Goal: Task Accomplishment & Management: Complete application form

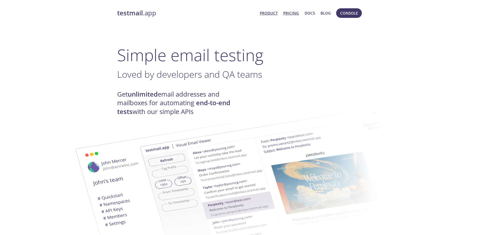
click at [293, 12] on link "Pricing" at bounding box center [291, 13] width 16 height 7
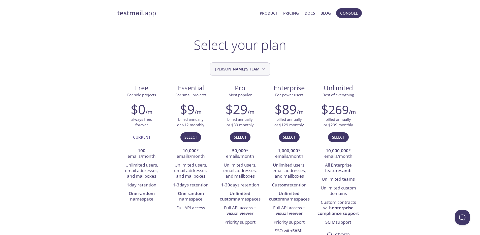
click at [249, 71] on span "[PERSON_NAME]'s team" at bounding box center [240, 69] width 51 height 7
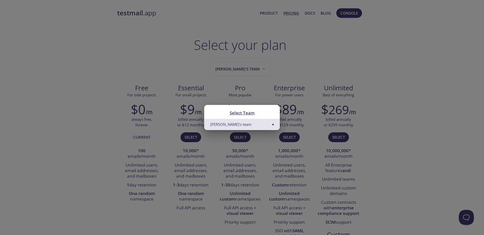
click at [253, 67] on div "Select Team Aneesh's team" at bounding box center [242, 117] width 484 height 235
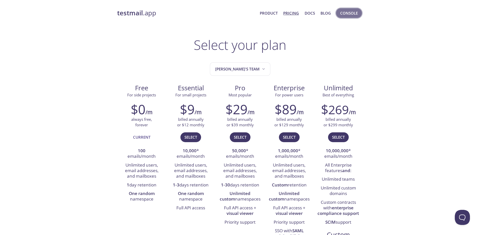
click at [356, 11] on span "Console" at bounding box center [349, 13] width 18 height 7
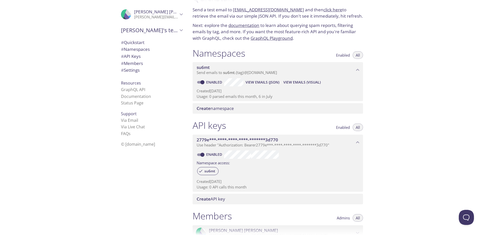
scroll to position [19, 0]
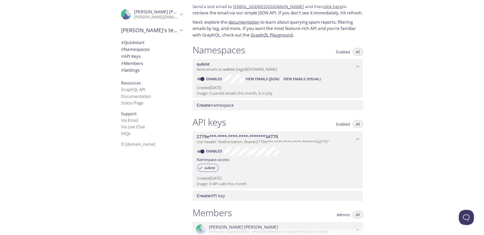
click at [358, 136] on icon "2779e***-****-****-****-*******3d770 API key" at bounding box center [357, 139] width 7 height 7
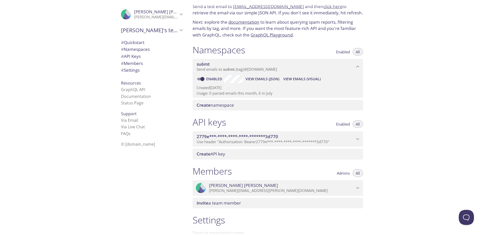
click at [358, 136] on icon "2779e***-****-****-****-*******3d770 API key" at bounding box center [357, 139] width 7 height 7
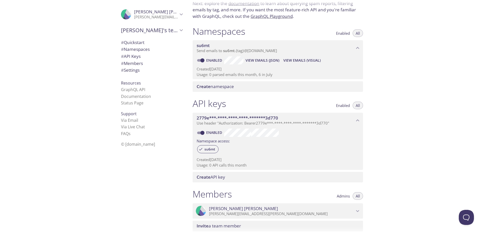
scroll to position [84, 0]
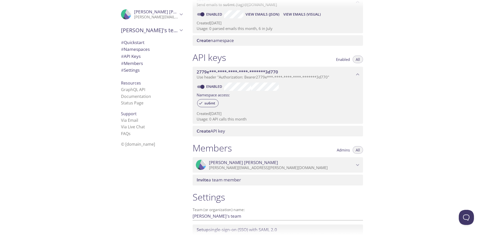
click at [254, 69] on div "2779e***-****-****-****-*******3d770 Use header "Authorization: Bearer 2779e***…" at bounding box center [277, 75] width 170 height 16
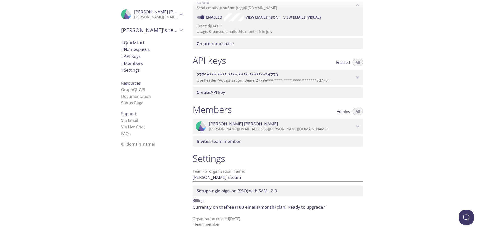
scroll to position [81, 0]
click at [254, 69] on div "2779e***-****-****-****-*******3d770 Use header "Authorization: Bearer 2779e***…" at bounding box center [277, 77] width 170 height 18
click at [232, 76] on span "2779e***-****-****-****-*******3d770" at bounding box center [237, 75] width 81 height 6
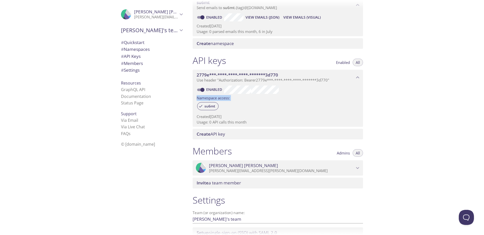
click at [203, 89] on input "Enabled" at bounding box center [202, 90] width 18 height 6
checkbox input "false"
click at [245, 103] on div "su6mt" at bounding box center [278, 106] width 162 height 11
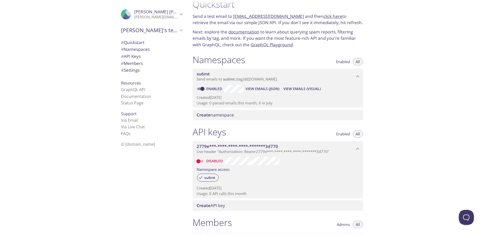
scroll to position [0, 0]
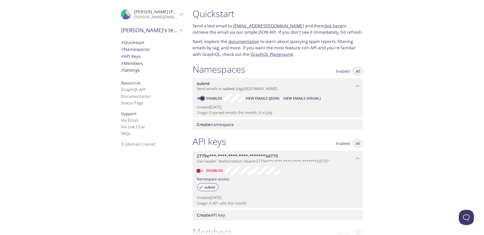
click at [198, 98] on input "Enabled" at bounding box center [202, 98] width 18 height 6
checkbox input "false"
click at [360, 84] on icon "su6mt namespace" at bounding box center [357, 86] width 7 height 7
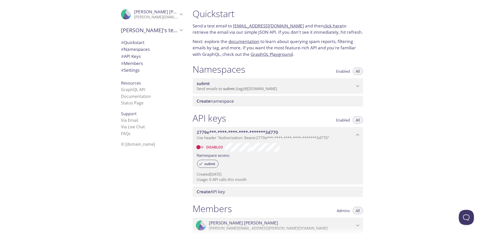
click at [358, 85] on icon "su6mt namespace" at bounding box center [357, 86] width 7 height 7
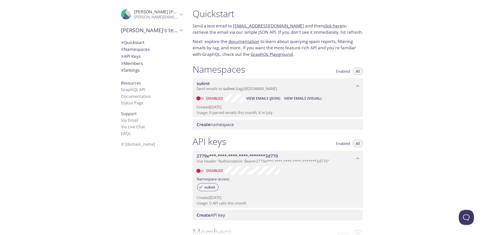
click at [288, 122] on span "Create namespace" at bounding box center [279, 125] width 164 height 6
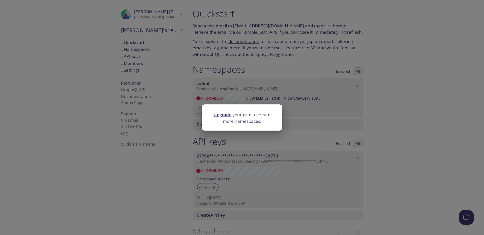
click at [316, 107] on div "Upgrade your plan to create more namespaces." at bounding box center [242, 117] width 484 height 235
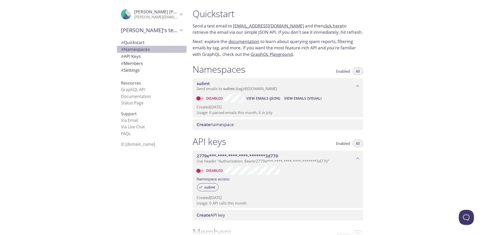
click at [143, 50] on span "# Namespaces" at bounding box center [135, 49] width 29 height 6
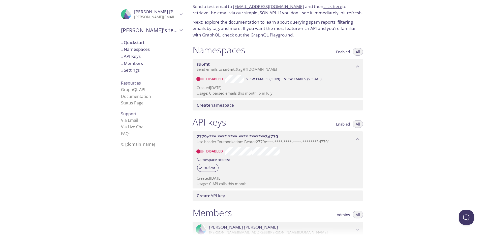
scroll to position [62, 0]
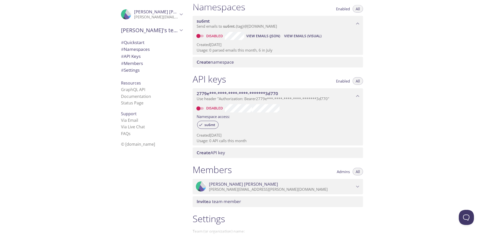
click at [220, 156] on div "Create API key" at bounding box center [277, 153] width 170 height 11
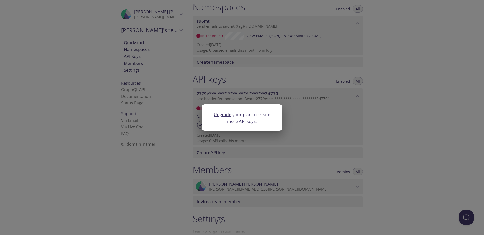
click at [256, 134] on div "Upgrade your plan to create more API keys." at bounding box center [242, 117] width 484 height 235
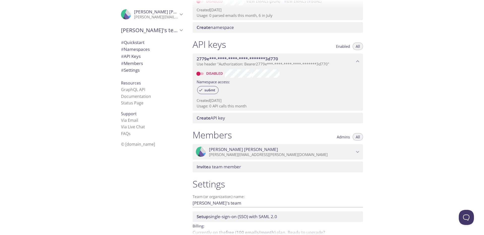
scroll to position [123, 0]
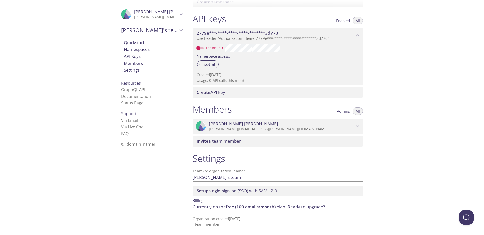
click at [305, 182] on input "[PERSON_NAME]'s team" at bounding box center [269, 177] width 154 height 8
click at [406, 154] on div "Quickstart Send a test email to [EMAIL_ADDRESS][DOMAIN_NAME] and then click her…" at bounding box center [335, 117] width 295 height 235
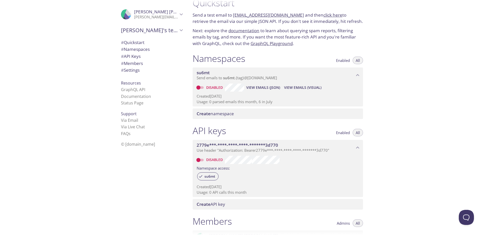
scroll to position [0, 0]
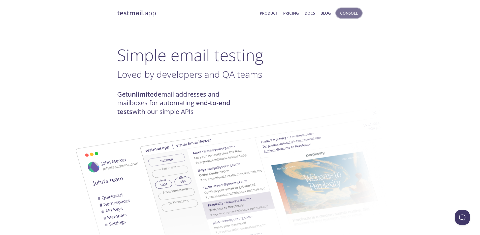
click at [352, 15] on span "Console" at bounding box center [349, 13] width 18 height 7
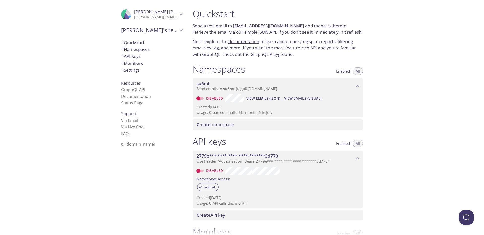
click at [166, 15] on p "[PERSON_NAME][EMAIL_ADDRESS][PERSON_NAME][DOMAIN_NAME]" at bounding box center [156, 17] width 44 height 5
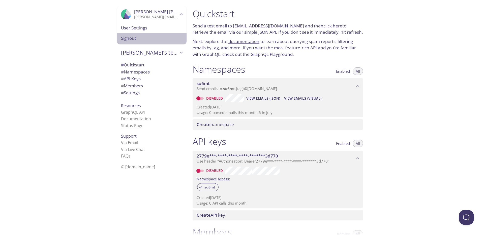
click at [136, 38] on span "Signout" at bounding box center [151, 38] width 61 height 7
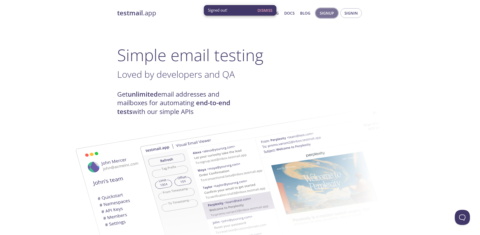
click at [334, 14] on button "Signup" at bounding box center [327, 13] width 22 height 10
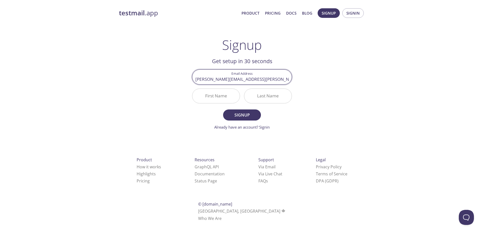
type input "aneesh.relan@vallindia.com"
type input "[PERSON_NAME]"
click at [236, 112] on span "Signup" at bounding box center [242, 115] width 27 height 7
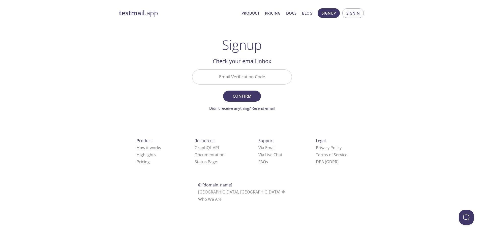
click at [250, 76] on input "Email Verification Code" at bounding box center [241, 77] width 99 height 14
paste input "71WYRE5"
type input "71WYRE5"
click at [248, 94] on span "Confirm" at bounding box center [242, 96] width 27 height 7
